Goal: Check status: Check status

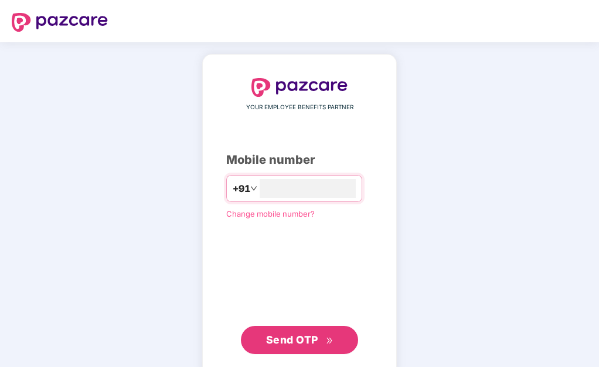
type input "**********"
click at [327, 337] on icon "double-right" at bounding box center [330, 341] width 8 height 8
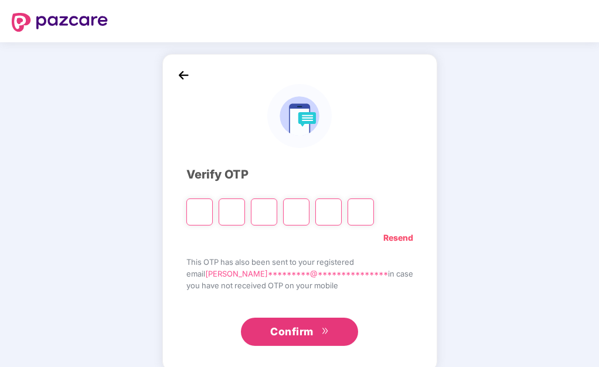
type input "*"
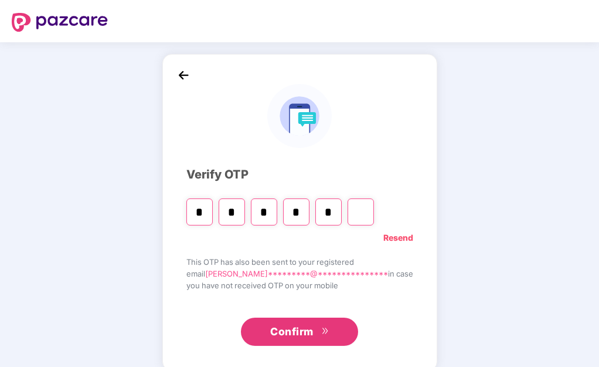
type input "*"
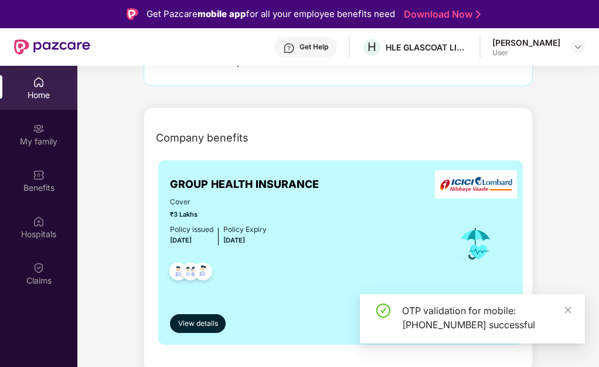
scroll to position [176, 0]
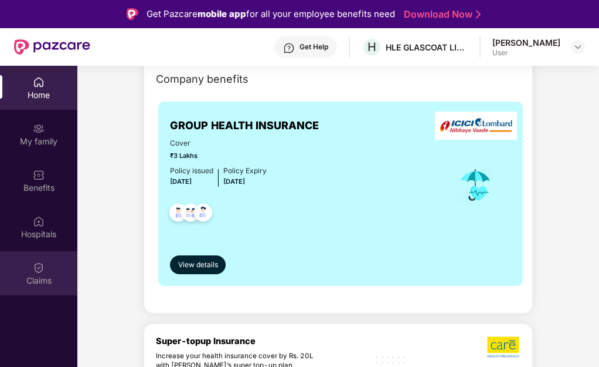
click at [27, 267] on div "Claims" at bounding box center [38, 273] width 77 height 44
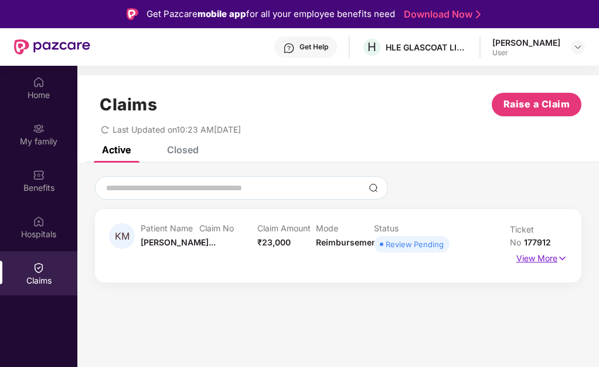
click at [549, 256] on p "View More" at bounding box center [542, 257] width 51 height 16
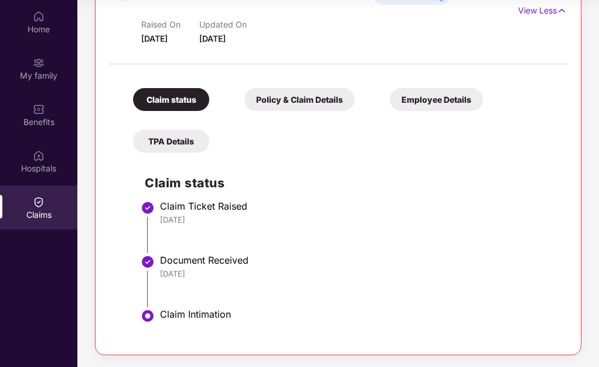
scroll to position [6, 0]
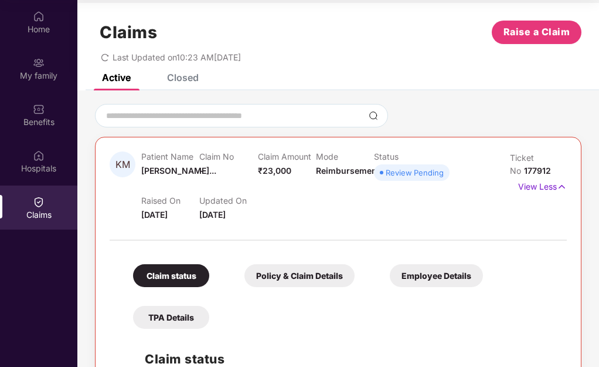
click at [317, 280] on div "Policy & Claim Details" at bounding box center [300, 275] width 110 height 23
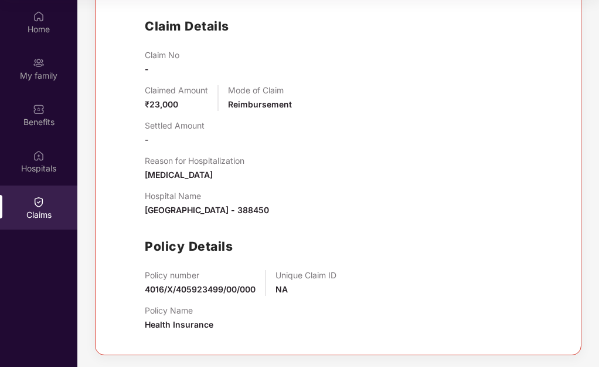
scroll to position [104, 0]
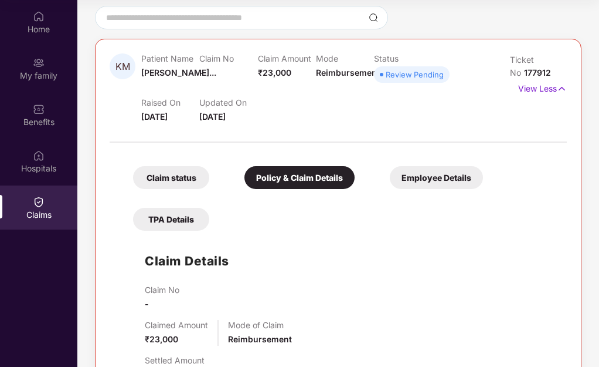
click at [456, 174] on div "Employee Details" at bounding box center [436, 177] width 93 height 23
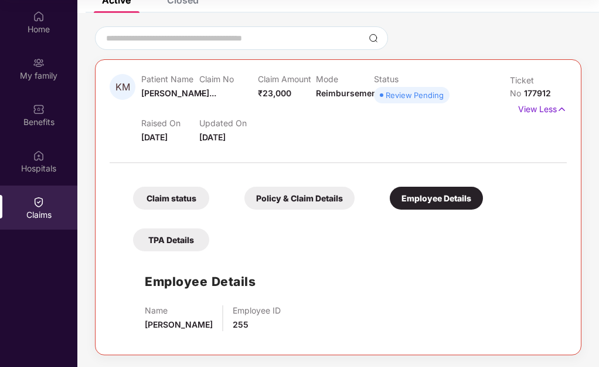
scroll to position [0, 0]
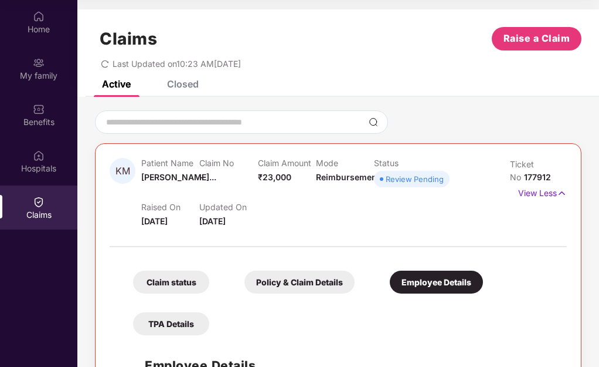
click at [180, 84] on div "Closed" at bounding box center [183, 84] width 32 height 12
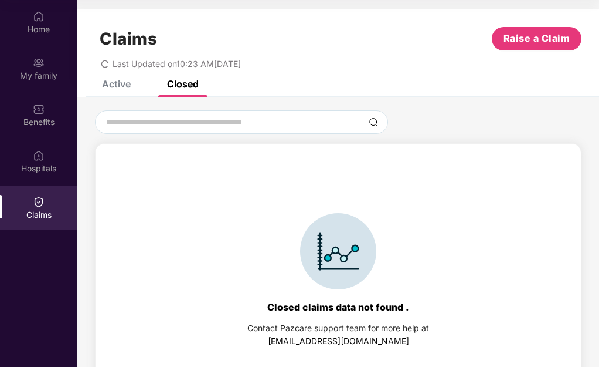
click at [119, 84] on div "Active" at bounding box center [116, 84] width 29 height 12
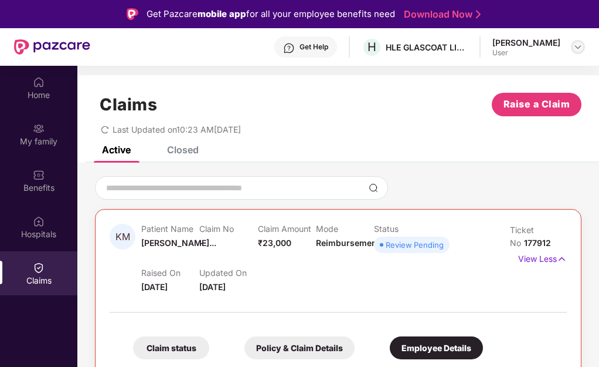
click at [572, 43] on div at bounding box center [578, 47] width 14 height 14
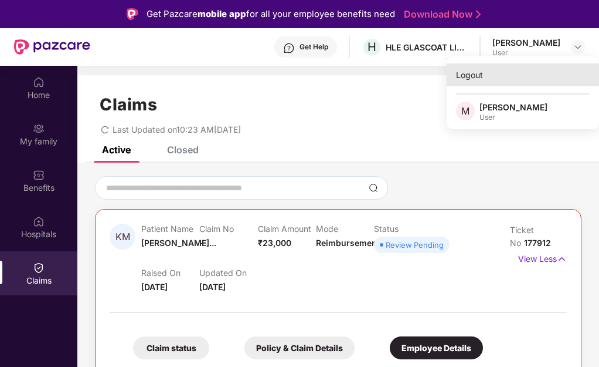
click at [491, 74] on div "Logout" at bounding box center [523, 74] width 152 height 23
